Goal: Task Accomplishment & Management: Manage account settings

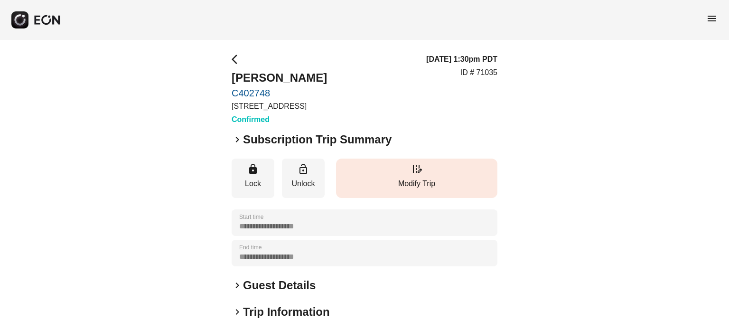
click at [404, 173] on button "edit_road Modify Trip" at bounding box center [416, 178] width 161 height 39
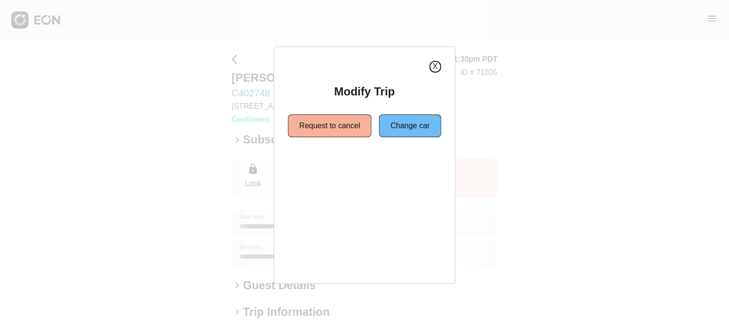
click at [438, 60] on div "X Modify Trip Request to cancel Change car" at bounding box center [365, 165] width 182 height 237
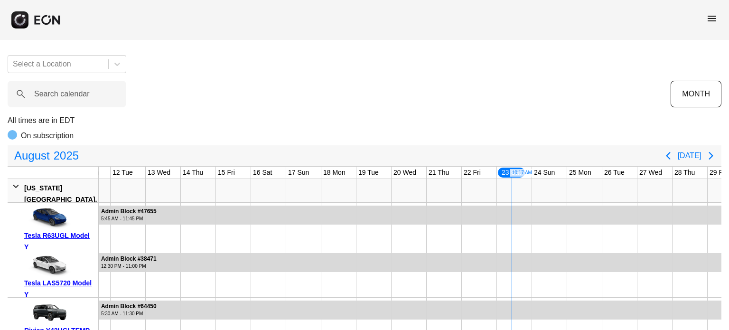
drag, startPoint x: 56, startPoint y: 40, endPoint x: 313, endPoint y: 78, distance: 259.0
drag, startPoint x: 0, startPoint y: 101, endPoint x: 40, endPoint y: 96, distance: 40.6
click at [49, 95] on label "Search calendar" at bounding box center [62, 93] width 56 height 11
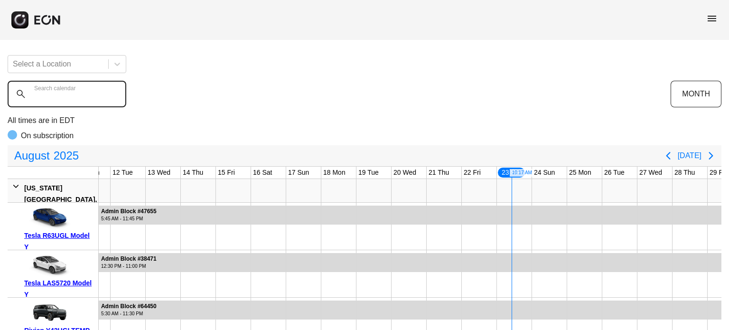
click at [49, 95] on calendar "Search calendar" at bounding box center [67, 94] width 119 height 27
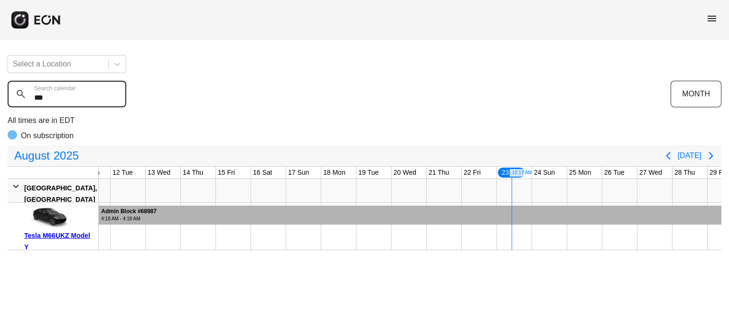
type calendar "***"
click at [665, 207] on div at bounding box center [363, 215] width 842 height 19
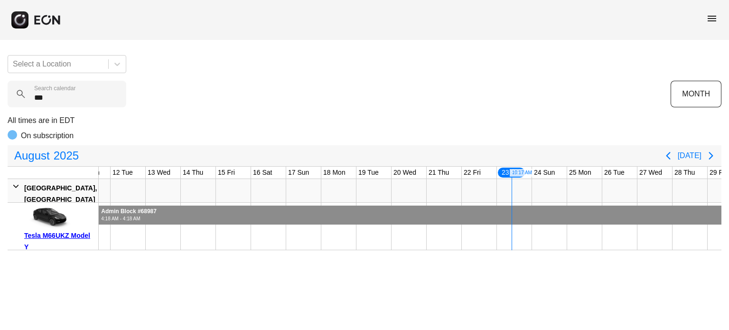
click at [665, 207] on div at bounding box center [363, 215] width 842 height 19
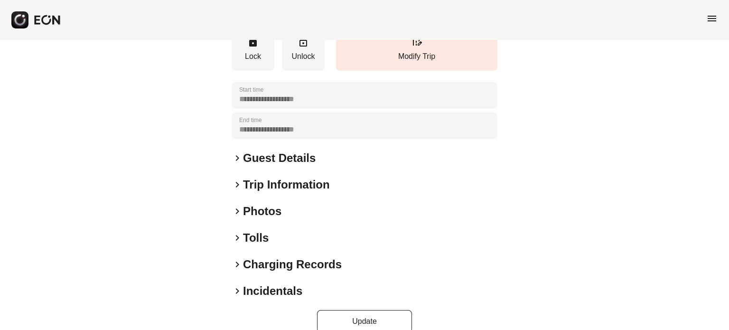
scroll to position [173, 0]
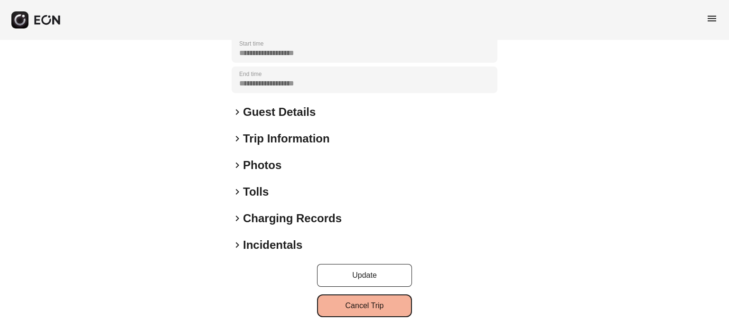
click at [356, 300] on button "Cancel Trip" at bounding box center [364, 305] width 95 height 23
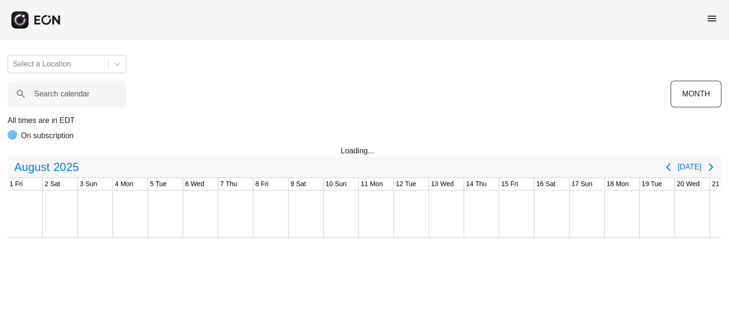
scroll to position [0, 374]
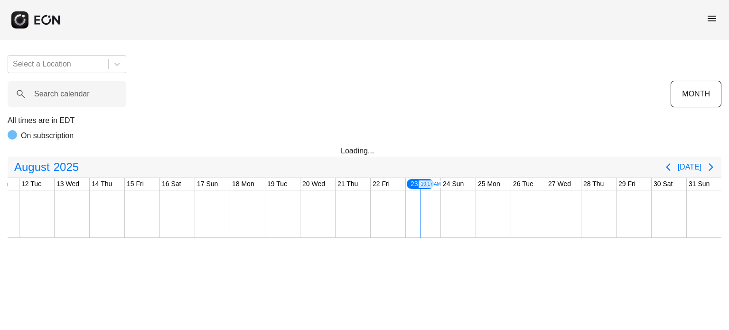
click at [49, 115] on p "All times are in EDT" at bounding box center [365, 120] width 714 height 11
click at [53, 95] on label "Search calendar" at bounding box center [62, 93] width 56 height 11
click at [53, 95] on calendar "Search calendar" at bounding box center [67, 94] width 119 height 27
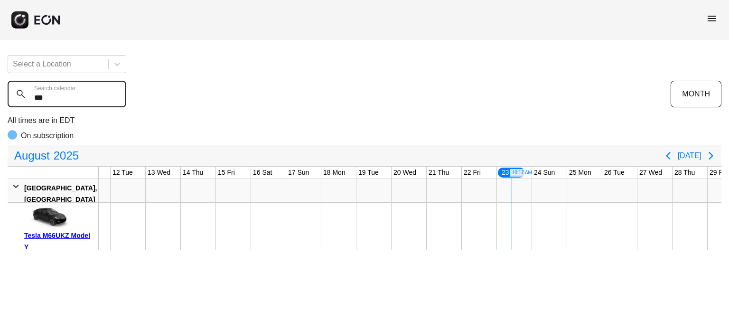
click at [91, 94] on calendar "***" at bounding box center [67, 94] width 119 height 27
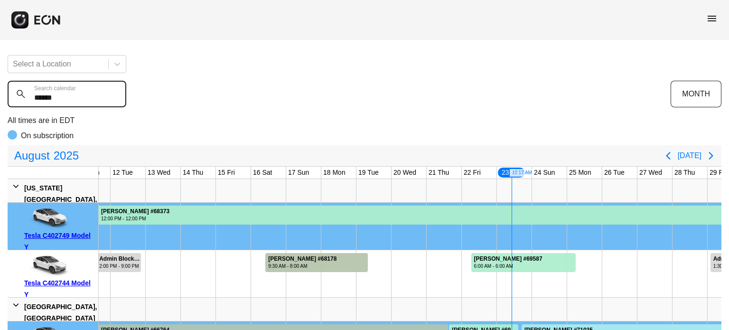
type calendar "*******"
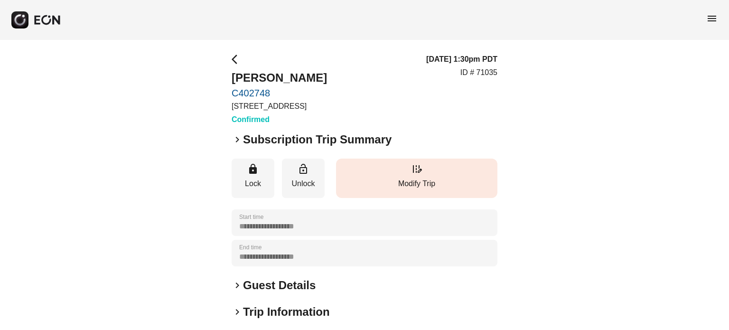
click at [379, 182] on p "Modify Trip" at bounding box center [417, 183] width 152 height 11
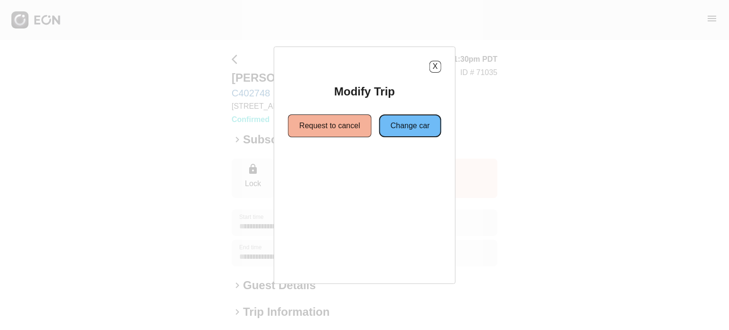
click at [419, 126] on button "Change car" at bounding box center [410, 125] width 62 height 23
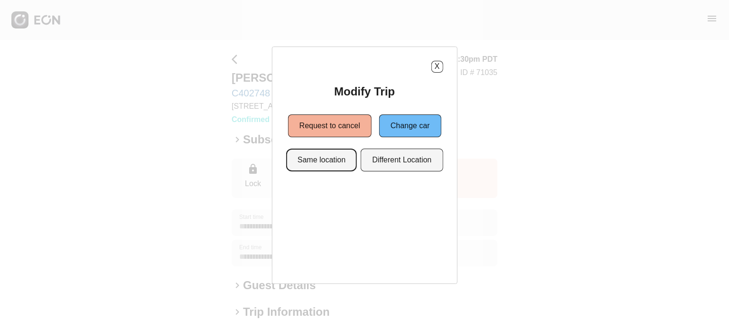
click at [328, 163] on button "Same location" at bounding box center [321, 160] width 71 height 23
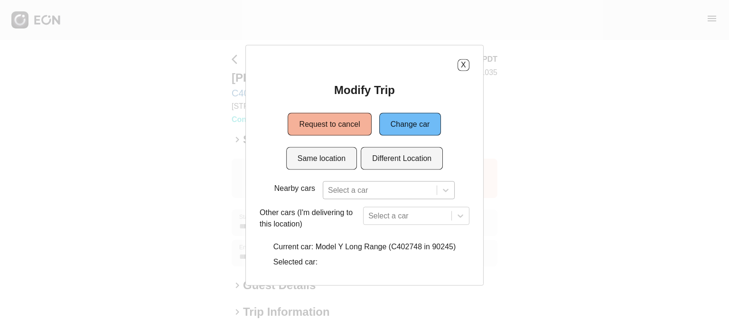
click at [353, 191] on div at bounding box center [380, 189] width 104 height 13
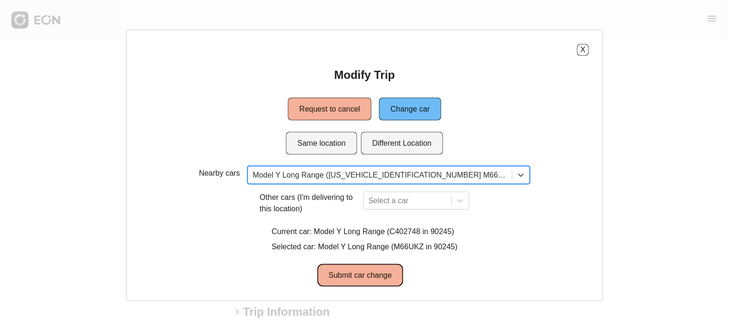
click at [382, 279] on button "Submit car change" at bounding box center [360, 274] width 86 height 23
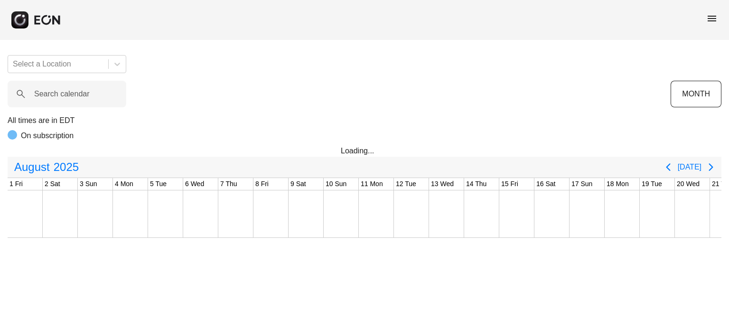
scroll to position [0, 374]
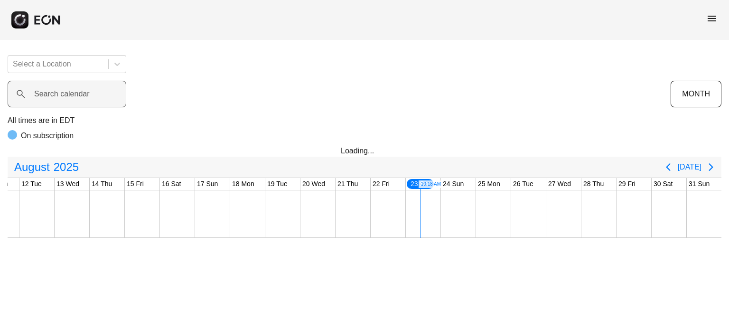
click at [65, 95] on label "Search calendar" at bounding box center [62, 93] width 56 height 11
click at [65, 95] on calendar "Search calendar" at bounding box center [67, 94] width 119 height 27
